Goal: Task Accomplishment & Management: Manage account settings

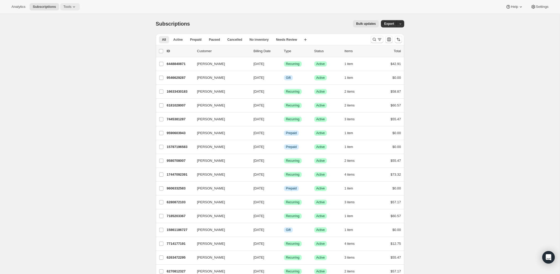
click at [67, 5] on span "Tools" at bounding box center [67, 7] width 8 height 4
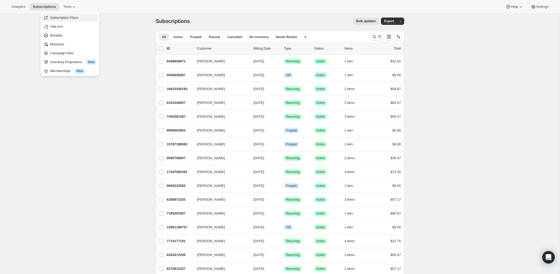
click at [66, 17] on span "Subscription Plans" at bounding box center [64, 18] width 28 height 4
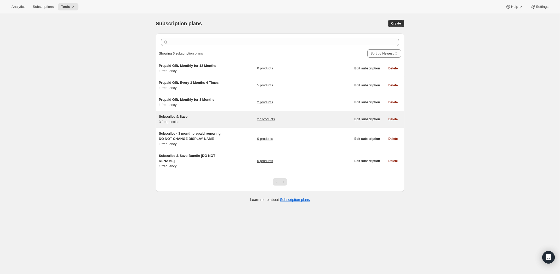
click at [168, 116] on span "Subscribe & Save" at bounding box center [173, 117] width 29 height 4
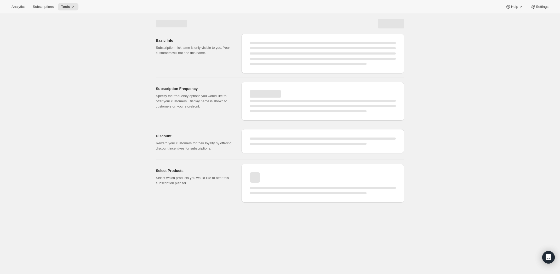
select select "WEEK"
select select "MONTH"
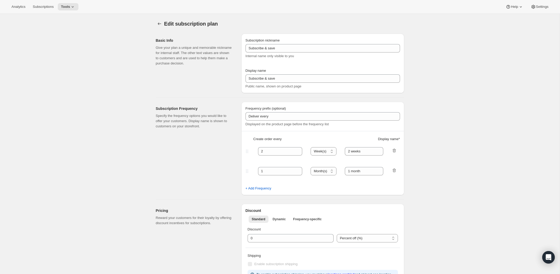
type input "Subscribe & Save"
type input "Subscribe"
type input "1"
select select "MONTH"
type input "1 month"
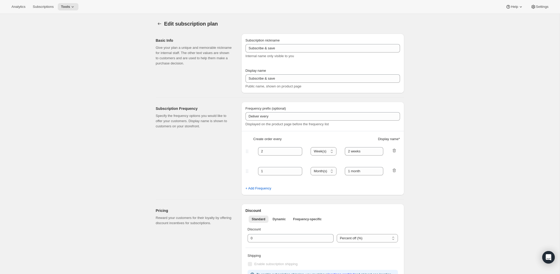
type input "2"
type input "2 months"
type input "By subscribing for a subscription discount you are obligated to first 3 orders …"
select select "MONTH"
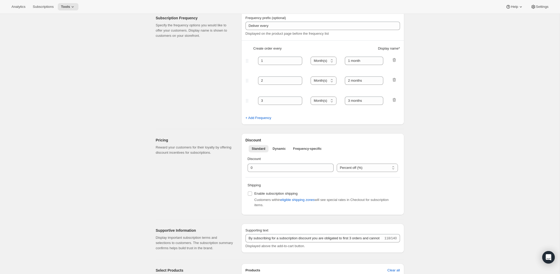
scroll to position [91, 0]
click at [74, 7] on icon at bounding box center [73, 6] width 2 height 1
click at [541, 10] on button "Settings" at bounding box center [539, 6] width 24 height 7
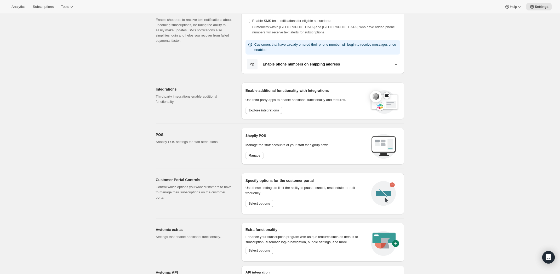
scroll to position [154, 0]
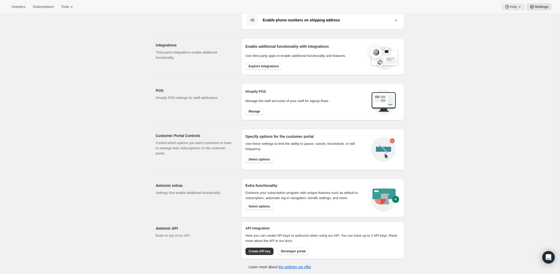
click at [510, 4] on button "Help" at bounding box center [513, 6] width 24 height 7
click at [513, 17] on span "Setup guide" at bounding box center [512, 18] width 18 height 4
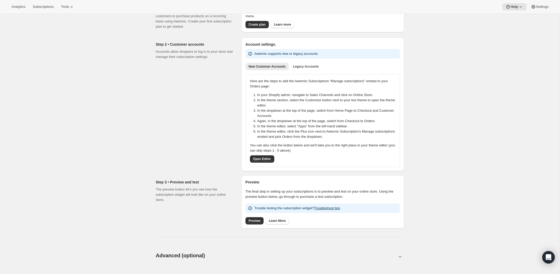
scroll to position [44, 0]
click at [254, 220] on span "Preview" at bounding box center [254, 221] width 12 height 4
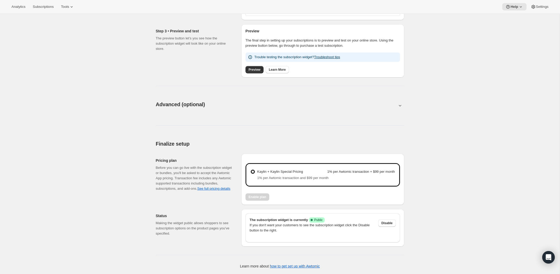
scroll to position [0, 0]
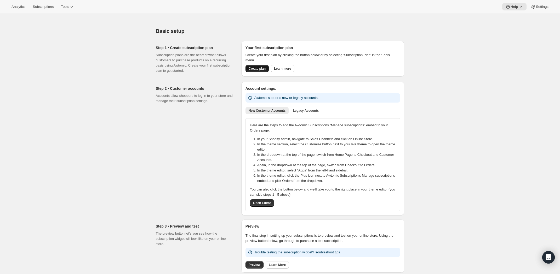
click at [259, 68] on span "Create plan" at bounding box center [256, 69] width 17 height 4
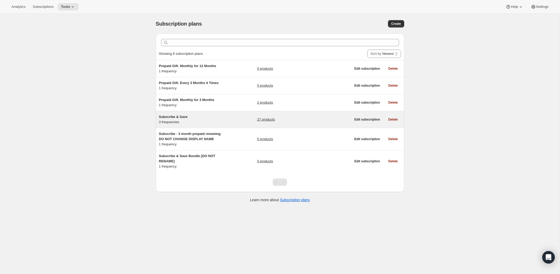
click at [178, 117] on span "Subscribe & Save" at bounding box center [173, 117] width 29 height 4
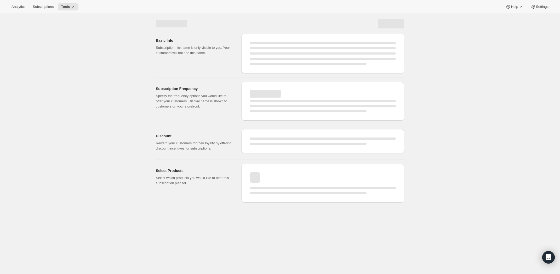
select select "WEEK"
select select "MONTH"
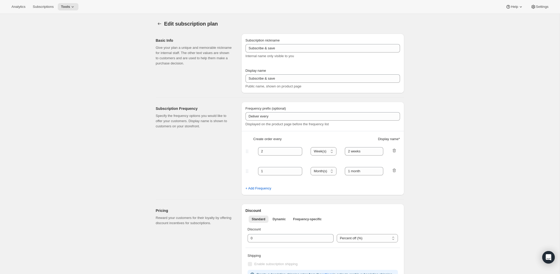
type input "Subscribe & Save"
type input "Subscribe"
type input "1"
select select "MONTH"
type input "1 month"
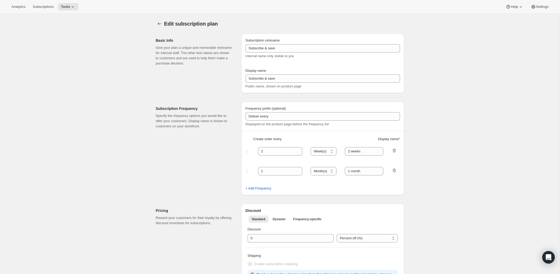
type input "2"
type input "2 months"
type input "By subscribing for a subscription discount you are obligated to first 3 orders …"
select select "MONTH"
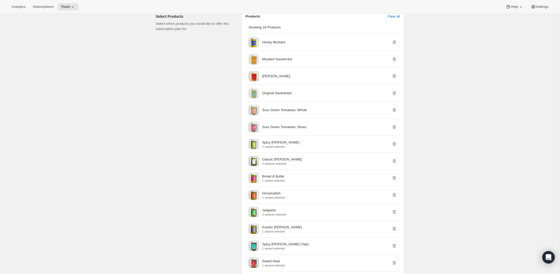
scroll to position [356, 0]
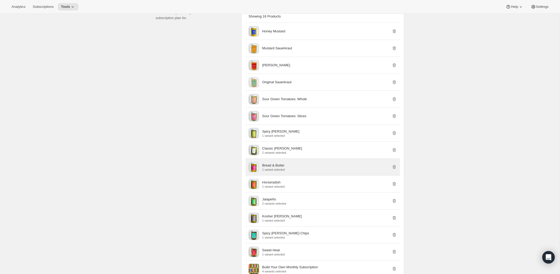
click at [276, 168] on p "Bread & Butter" at bounding box center [273, 165] width 22 height 5
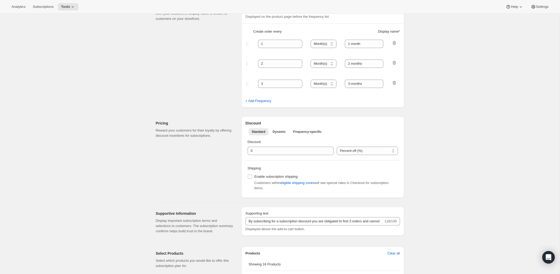
scroll to position [0, 0]
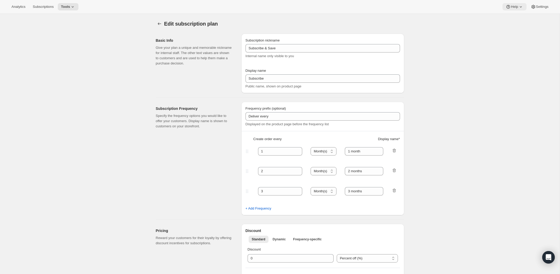
click at [518, 5] on icon at bounding box center [520, 6] width 5 height 5
click at [516, 26] on span "Help Center" at bounding box center [512, 27] width 18 height 4
click at [66, 6] on span "Tools" at bounding box center [65, 7] width 9 height 4
click at [66, 34] on span "Bundles" at bounding box center [73, 35] width 46 height 5
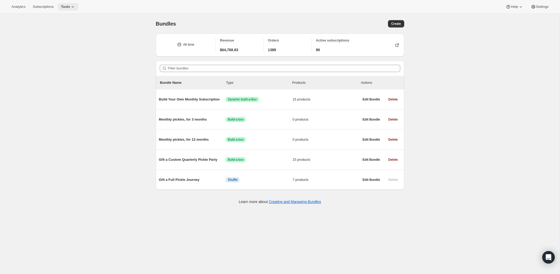
click at [74, 8] on icon at bounding box center [72, 6] width 5 height 5
click at [73, 19] on span "Subscription Plans" at bounding box center [64, 18] width 28 height 4
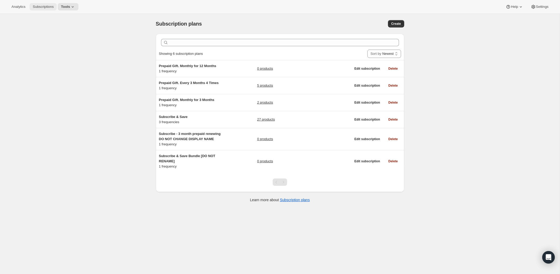
click at [50, 6] on span "Subscriptions" at bounding box center [43, 7] width 21 height 4
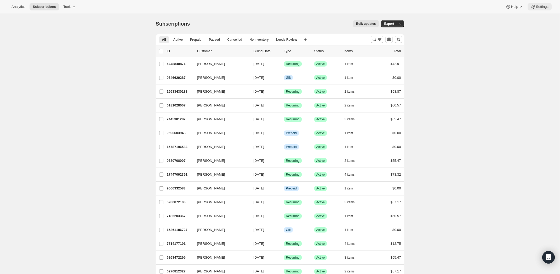
click at [544, 8] on span "Settings" at bounding box center [542, 7] width 13 height 4
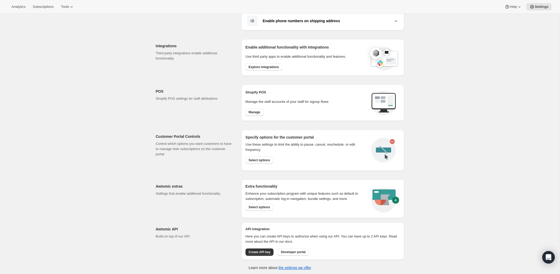
scroll to position [154, 0]
click at [256, 206] on span "Select options" at bounding box center [258, 207] width 21 height 4
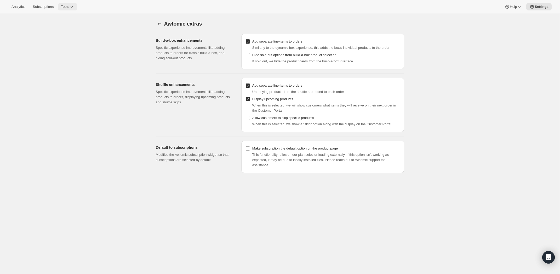
click at [69, 7] on span "Tools" at bounding box center [65, 7] width 8 height 4
click at [69, 19] on span "Subscription Plans" at bounding box center [64, 18] width 28 height 4
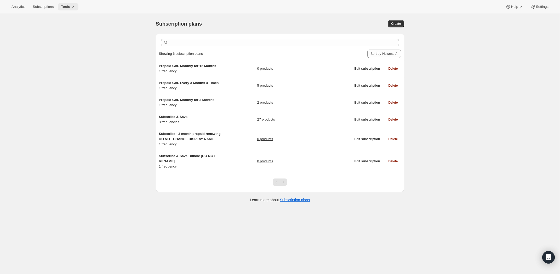
click at [73, 10] on button "Tools" at bounding box center [68, 6] width 21 height 7
click at [64, 36] on span "Bundles" at bounding box center [73, 35] width 46 height 5
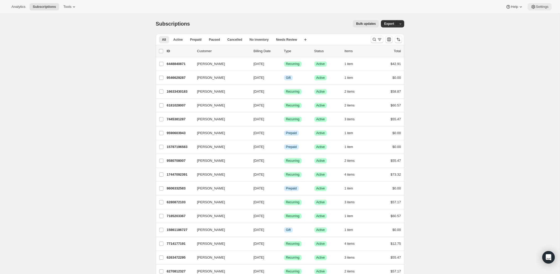
click at [538, 8] on span "Settings" at bounding box center [542, 7] width 13 height 4
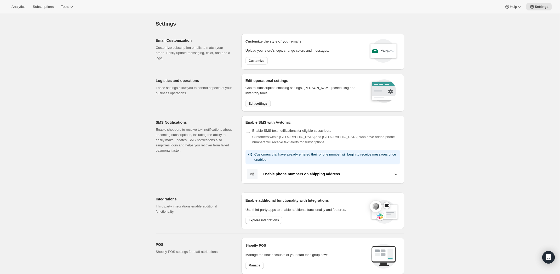
click at [258, 105] on span "Edit settings" at bounding box center [257, 104] width 19 height 4
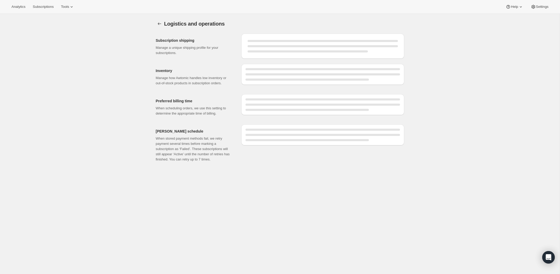
select select "DAY"
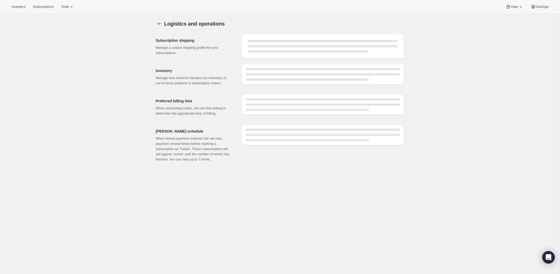
select select "DAY"
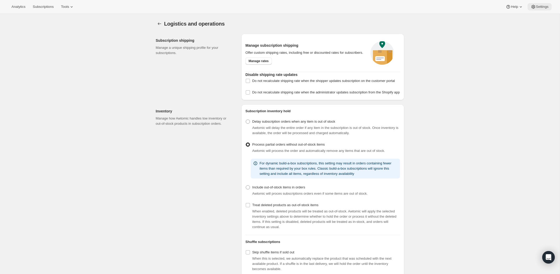
click at [536, 9] on button "Settings" at bounding box center [539, 6] width 24 height 7
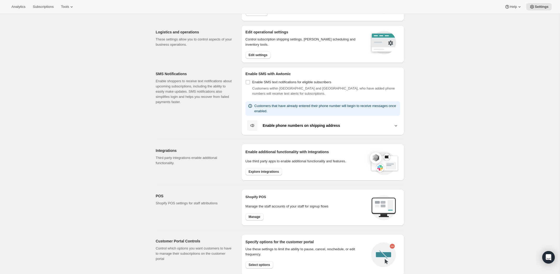
scroll to position [54, 0]
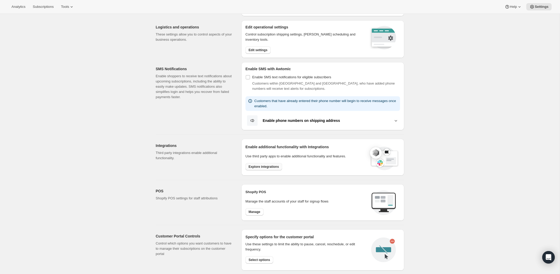
click at [262, 168] on span "Explore integrations" at bounding box center [263, 167] width 30 height 4
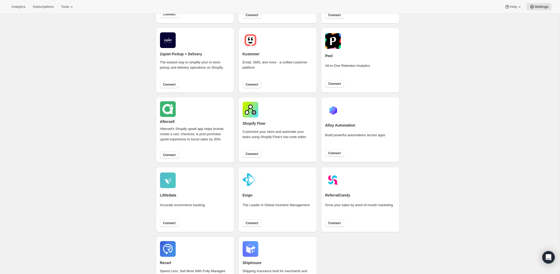
scroll to position [258, 0]
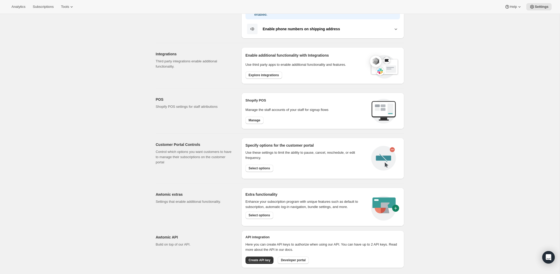
scroll to position [154, 0]
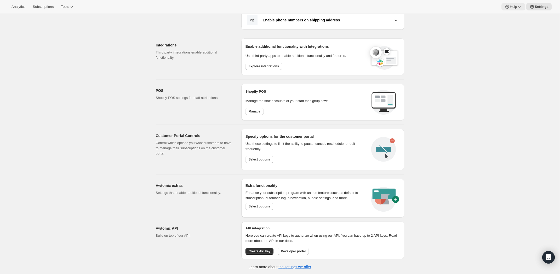
click at [517, 8] on icon at bounding box center [518, 6] width 5 height 5
click at [517, 18] on span "Setup guide" at bounding box center [512, 18] width 18 height 4
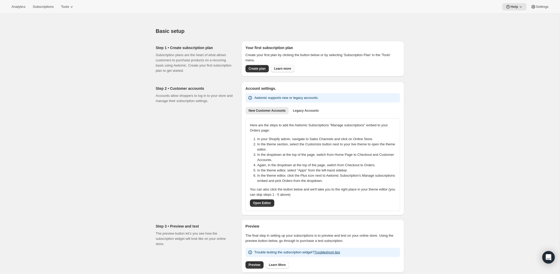
click at [288, 67] on span "Learn more" at bounding box center [282, 69] width 17 height 4
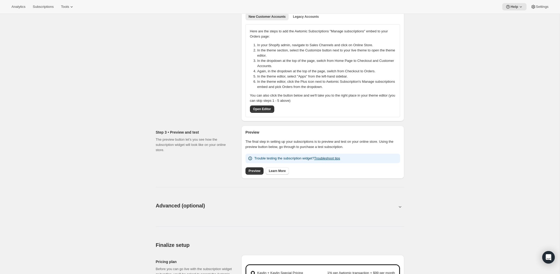
scroll to position [131, 0]
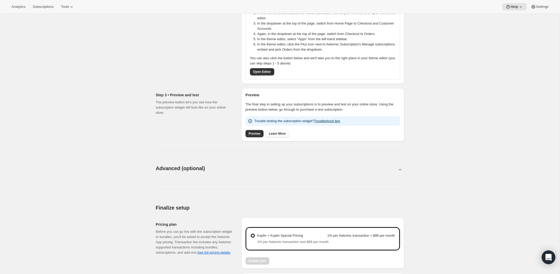
click at [546, 257] on icon "Open Intercom Messenger" at bounding box center [548, 257] width 6 height 7
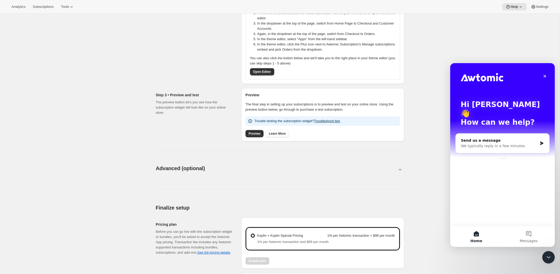
scroll to position [0, 0]
click at [487, 143] on div "We typically reply in a few minutes" at bounding box center [499, 145] width 77 height 5
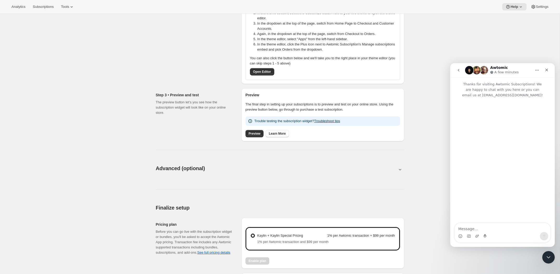
scroll to position [136, 0]
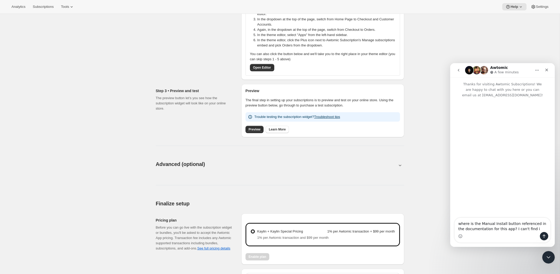
type textarea "where is the Manual Install button referenced in the documentation for this app…"
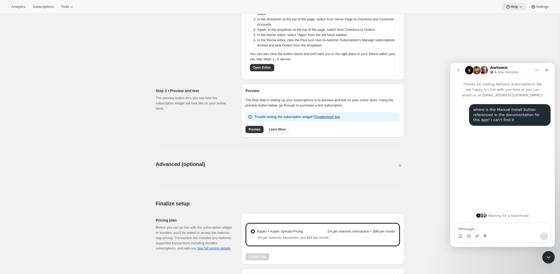
click at [513, 9] on span "Help" at bounding box center [514, 7] width 8 height 4
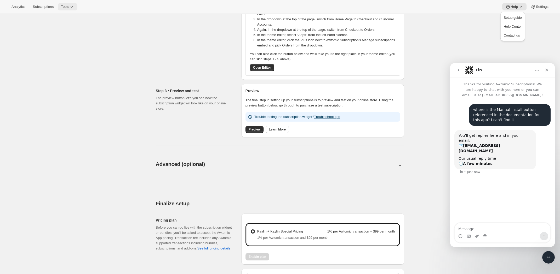
click at [69, 7] on span "Tools" at bounding box center [65, 7] width 8 height 4
click at [327, 168] on div "Advanced (optional). This page is ready Advanced (optional)" at bounding box center [280, 164] width 248 height 20
click at [330, 117] on link "Troubleshoot tips" at bounding box center [327, 117] width 26 height 4
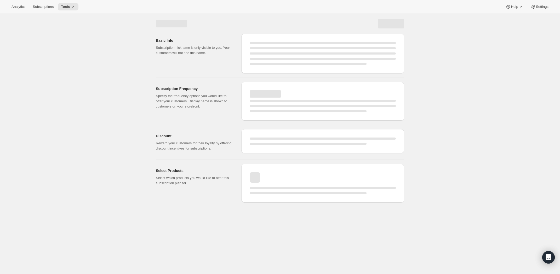
select select "WEEK"
select select "MONTH"
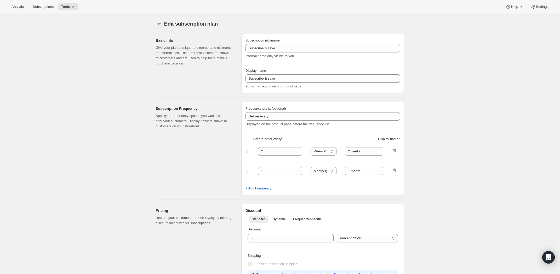
type input "Subscribe & Save"
type input "Subscribe"
type input "1"
select select "MONTH"
type input "1 month"
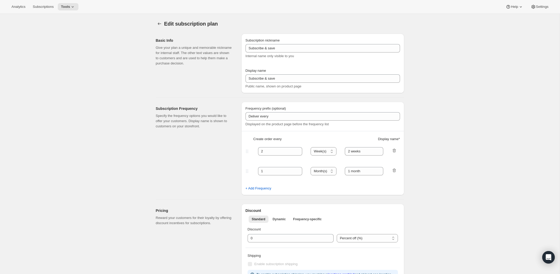
type input "2"
type input "2 months"
type input "By subscribing for a subscription discount you are obligated to first 3 orders …"
select select "MONTH"
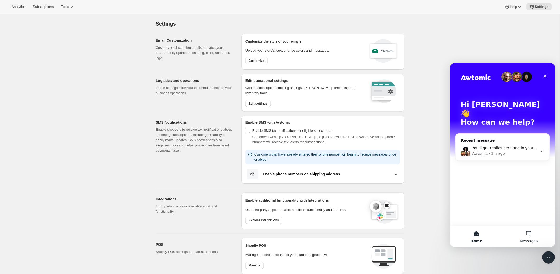
click at [529, 236] on button "Messages" at bounding box center [528, 236] width 52 height 21
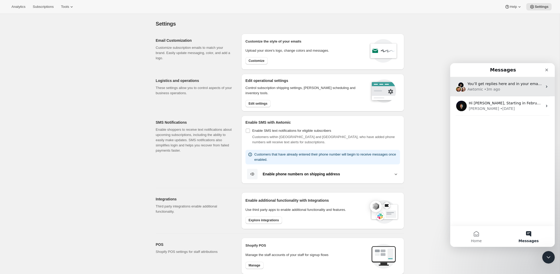
click at [503, 88] on div "Awtomic • 3m ago" at bounding box center [504, 89] width 75 height 5
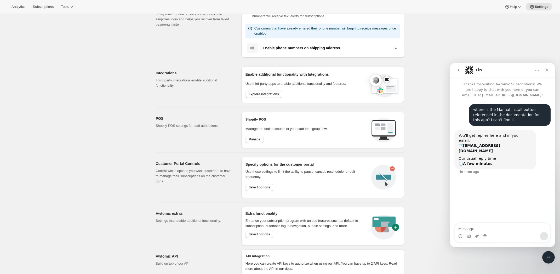
scroll to position [154, 0]
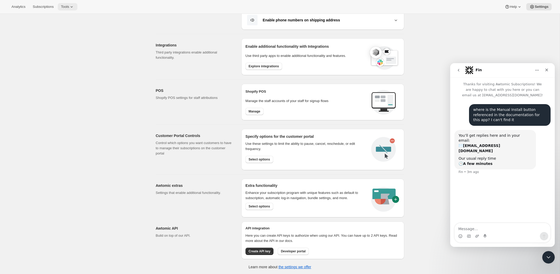
click at [73, 8] on icon at bounding box center [71, 6] width 5 height 5
click at [62, 36] on span "Bundles" at bounding box center [56, 35] width 12 height 4
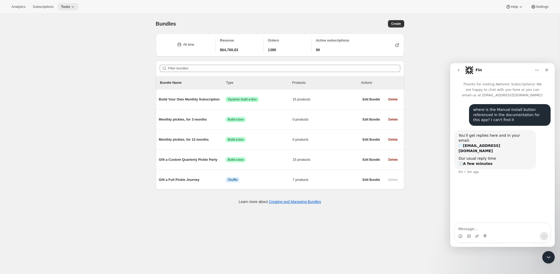
click at [75, 8] on icon at bounding box center [72, 6] width 5 height 5
click at [72, 16] on span "Subscription Plans" at bounding box center [64, 18] width 28 height 4
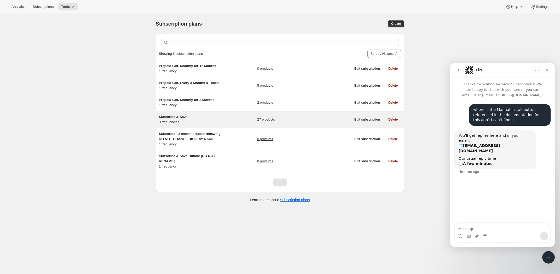
click at [178, 114] on h5 "Subscribe & Save" at bounding box center [191, 116] width 65 height 5
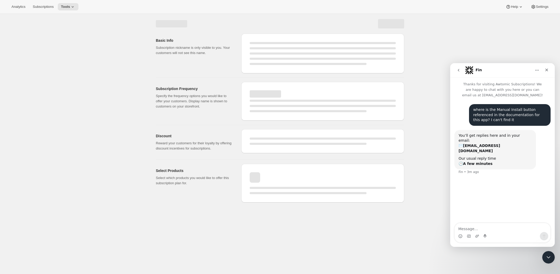
select select "WEEK"
select select "MONTH"
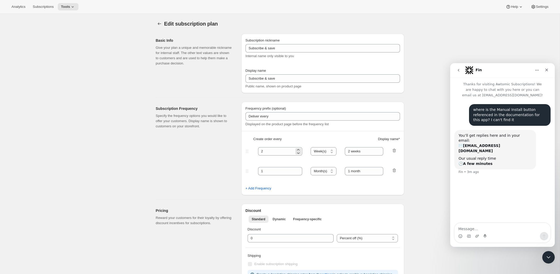
type input "Subscribe & Save"
type input "Subscribe"
type input "1"
select select "MONTH"
type input "1 month"
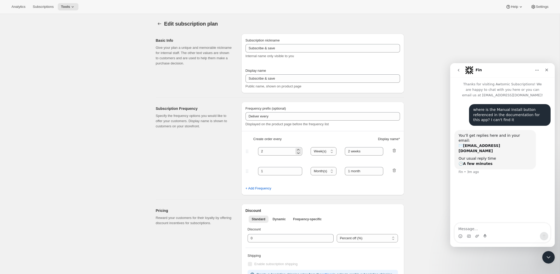
type input "2"
type input "2 months"
type input "By subscribing for a subscription discount you are obligated to first 3 orders …"
select select "MONTH"
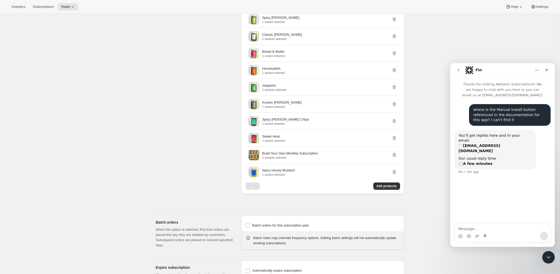
scroll to position [531, 0]
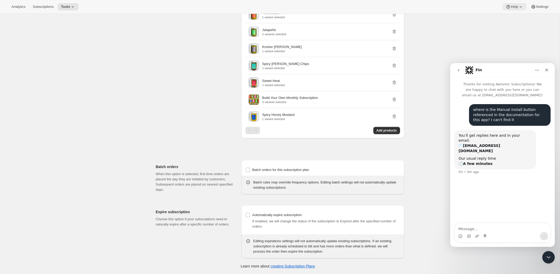
click at [523, 7] on button "Help" at bounding box center [514, 6] width 24 height 7
click at [520, 21] on span "Setup guide" at bounding box center [512, 23] width 18 height 4
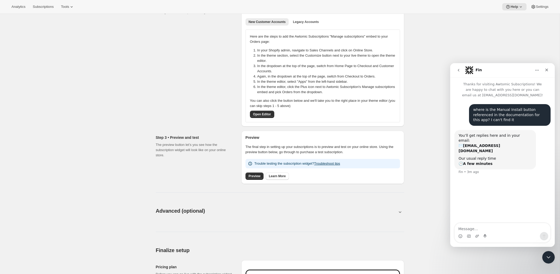
scroll to position [88, 0]
click at [260, 116] on span "Open Editor" at bounding box center [262, 115] width 18 height 4
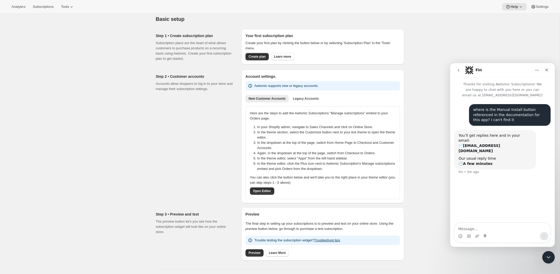
scroll to position [0, 0]
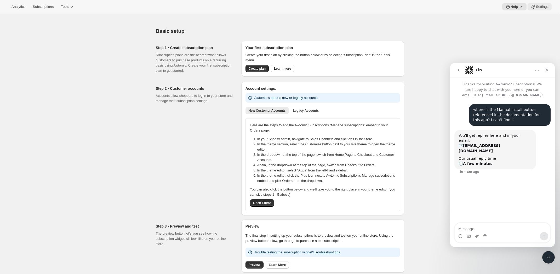
click at [536, 6] on span "Settings" at bounding box center [542, 7] width 13 height 4
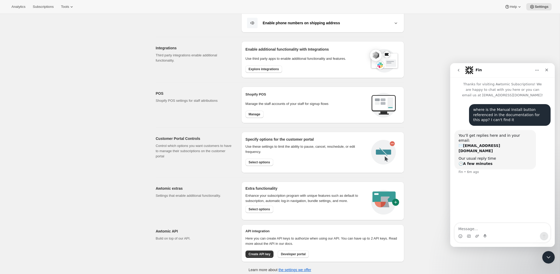
scroll to position [154, 0]
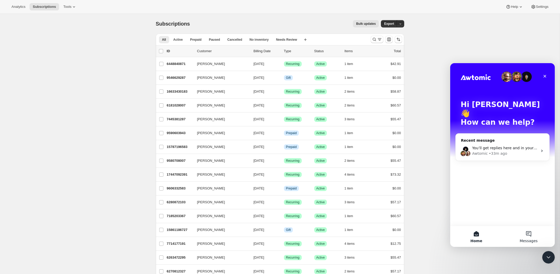
click at [526, 231] on button "Messages" at bounding box center [528, 236] width 52 height 21
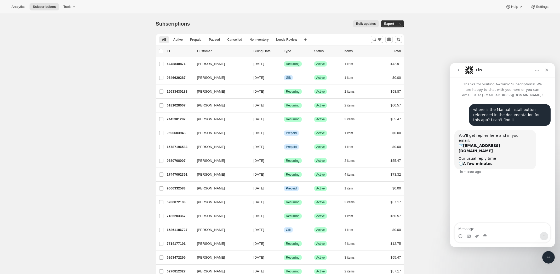
click at [481, 226] on textarea "Message…" at bounding box center [502, 227] width 96 height 9
